Goal: Task Accomplishment & Management: Complete application form

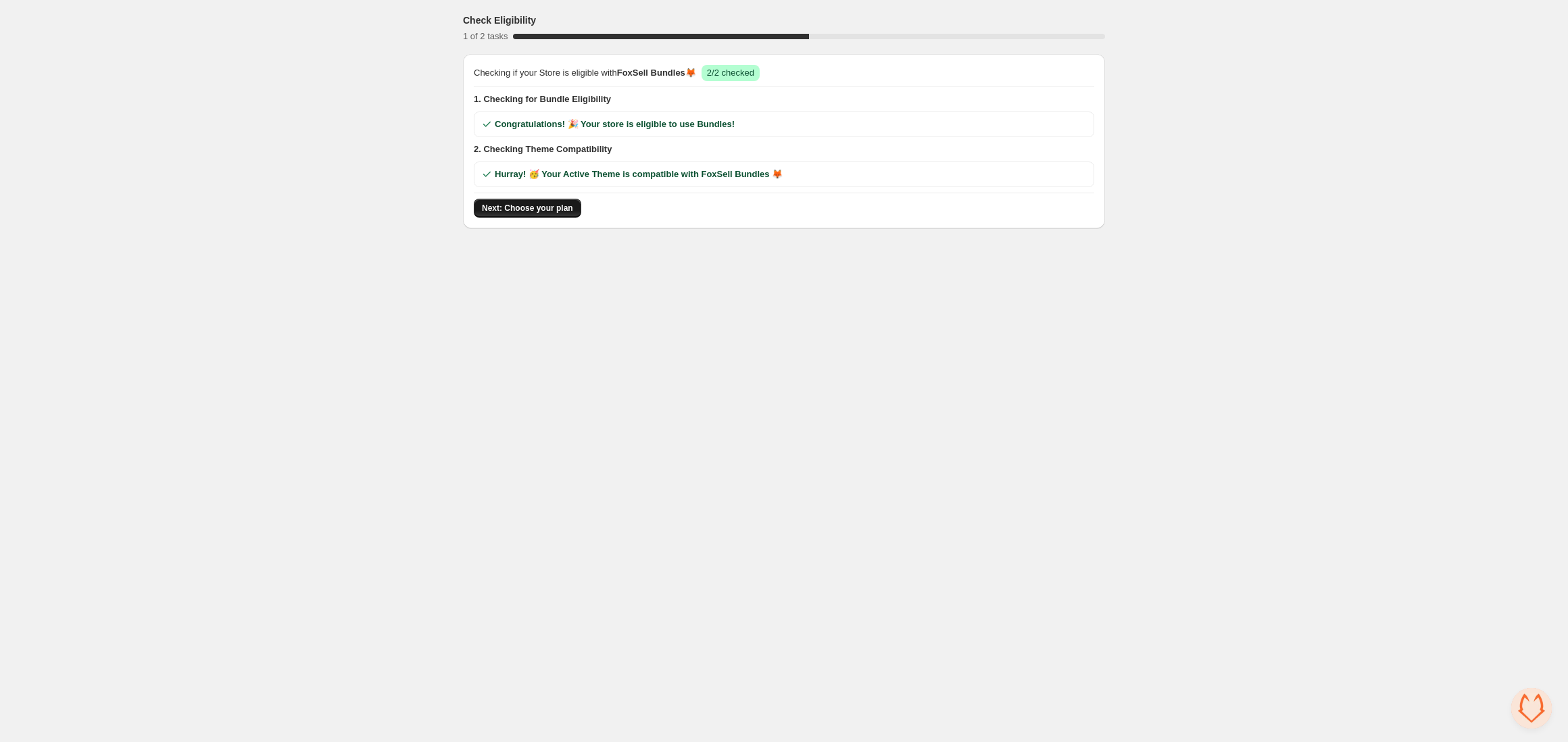
click at [543, 212] on span "Next: Choose your plan" at bounding box center [528, 208] width 91 height 11
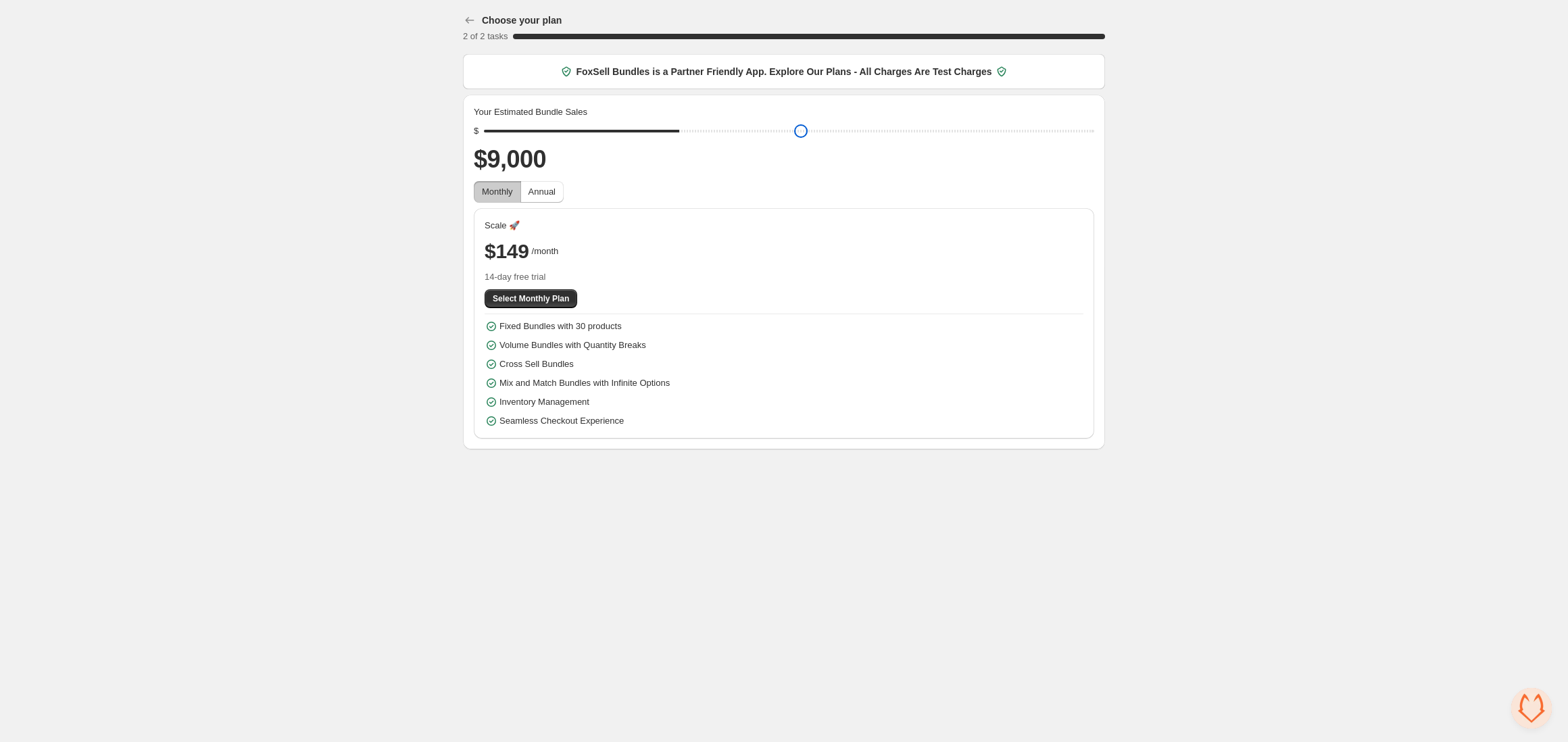
drag, startPoint x: 587, startPoint y: 133, endPoint x: 679, endPoint y: 130, distance: 92.0
click at [679, 130] on input "range" at bounding box center [788, 130] width 610 height 19
drag, startPoint x: 681, startPoint y: 130, endPoint x: 838, endPoint y: 141, distance: 157.4
click at [838, 141] on input "range" at bounding box center [788, 130] width 610 height 19
drag, startPoint x: 850, startPoint y: 133, endPoint x: 1006, endPoint y: 121, distance: 156.5
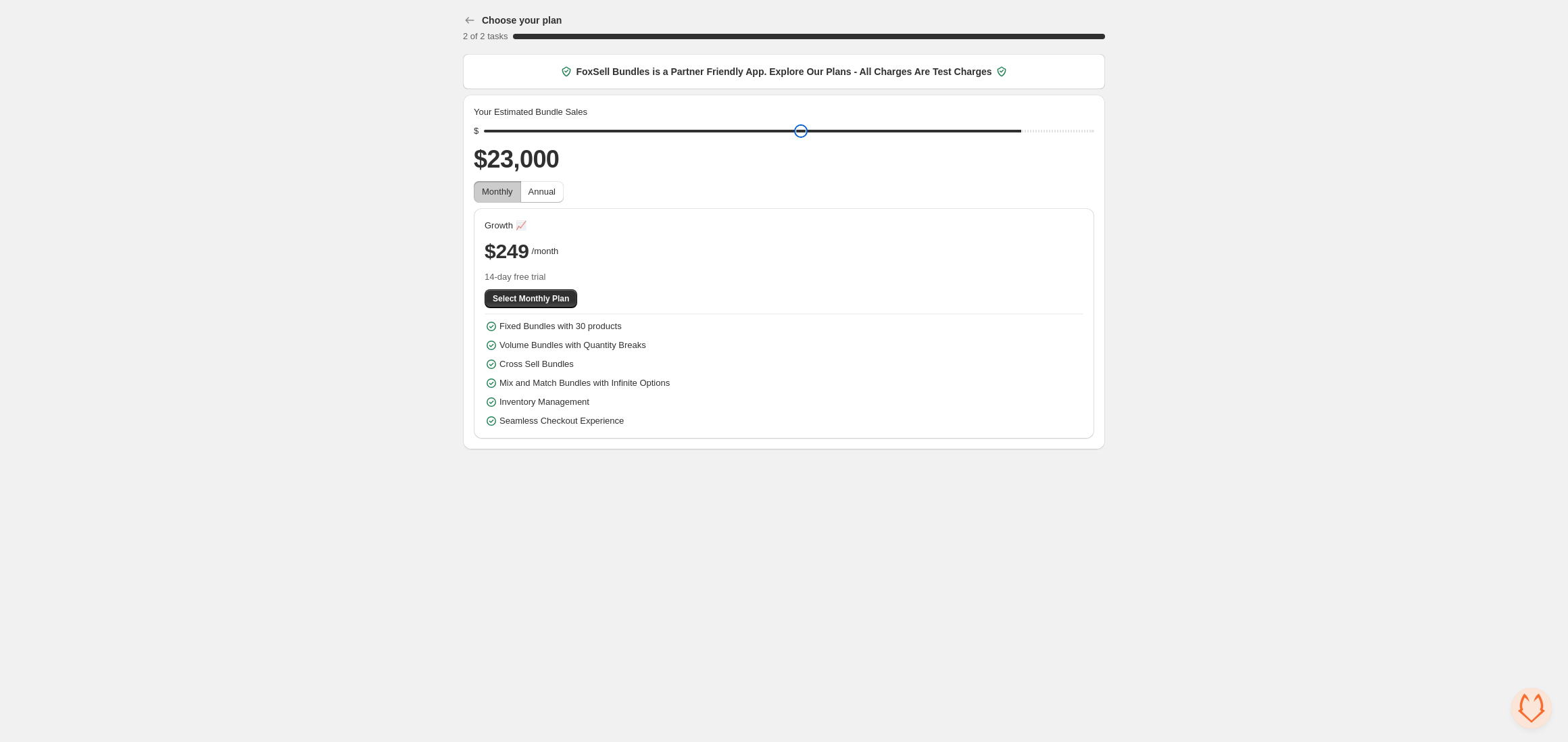
type input "*****"
click at [1006, 121] on input "range" at bounding box center [788, 130] width 610 height 19
